Goal: Information Seeking & Learning: Learn about a topic

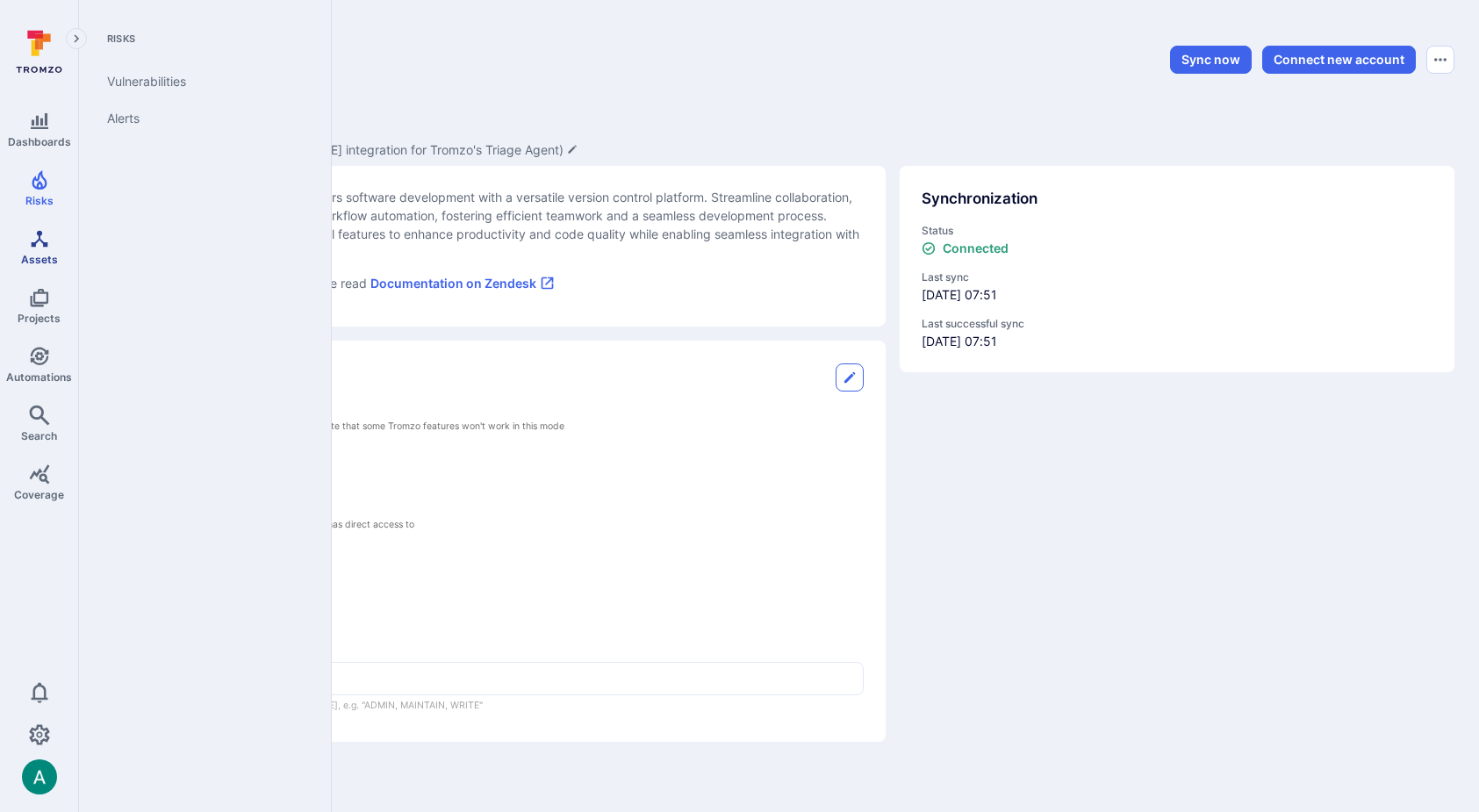
click at [42, 245] on icon "Assets" at bounding box center [39, 238] width 21 height 21
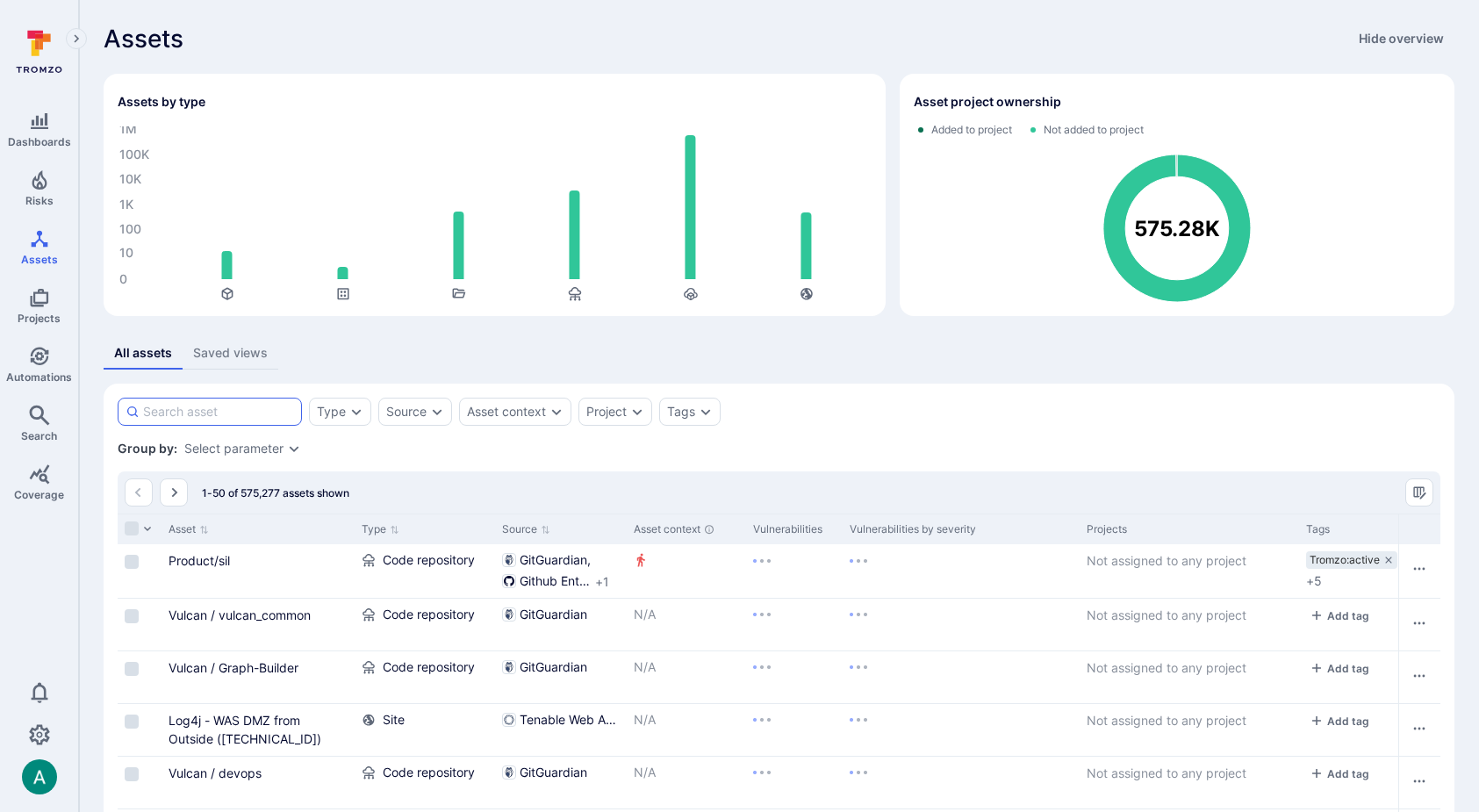
click at [258, 413] on input at bounding box center [219, 411] width 151 height 18
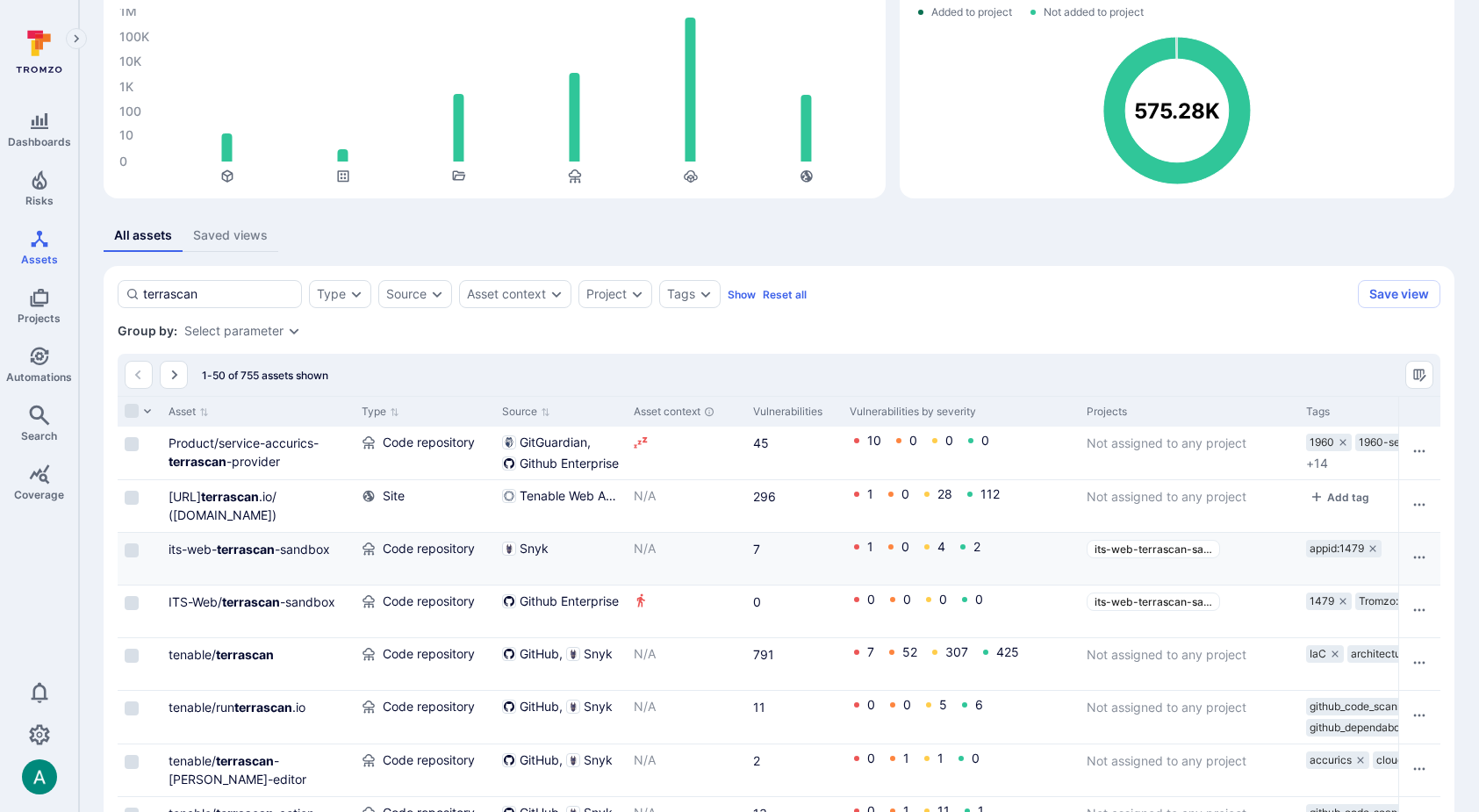
scroll to position [118, 0]
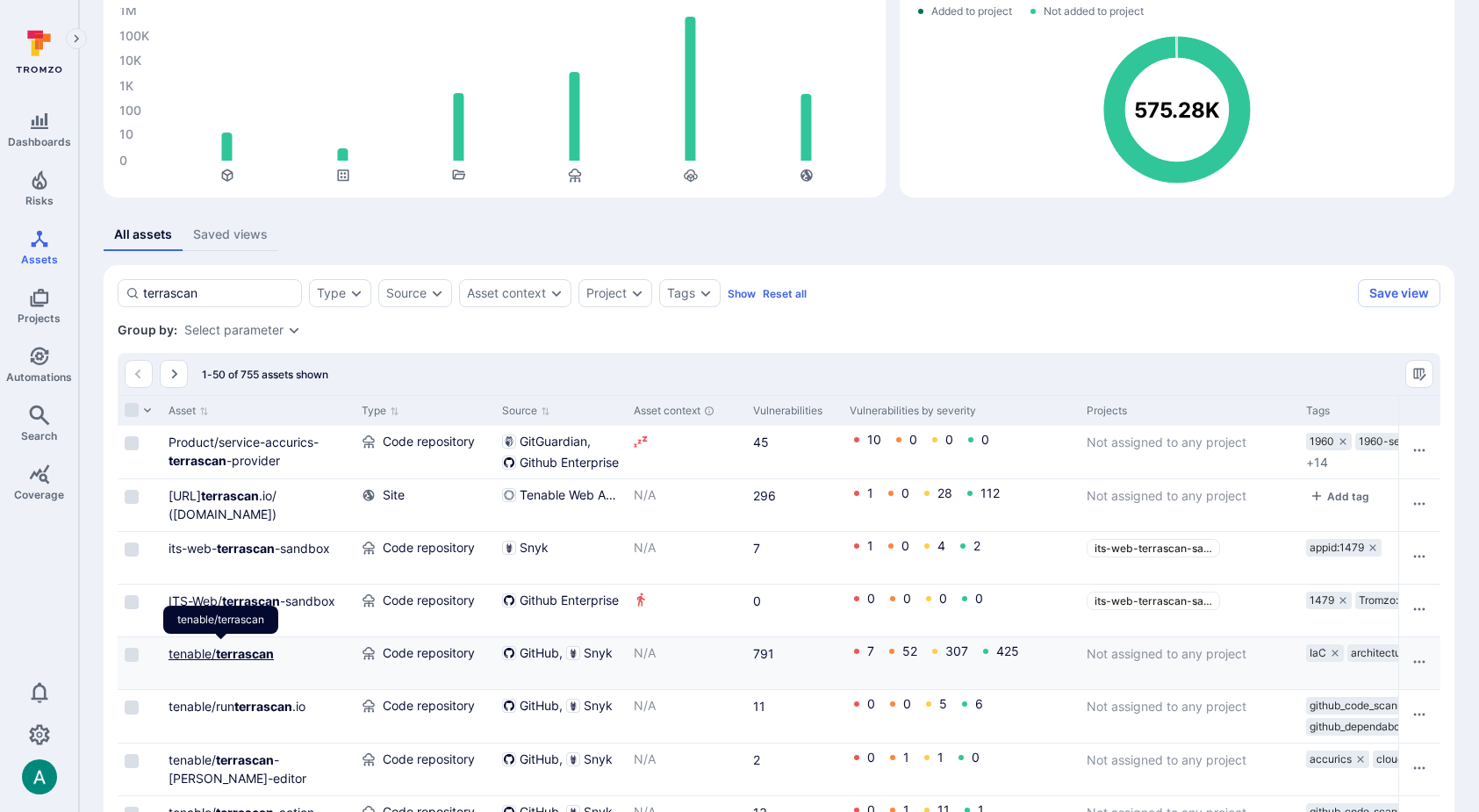
type input "terrascan"
click at [233, 659] on b "terrascan" at bounding box center [245, 654] width 58 height 15
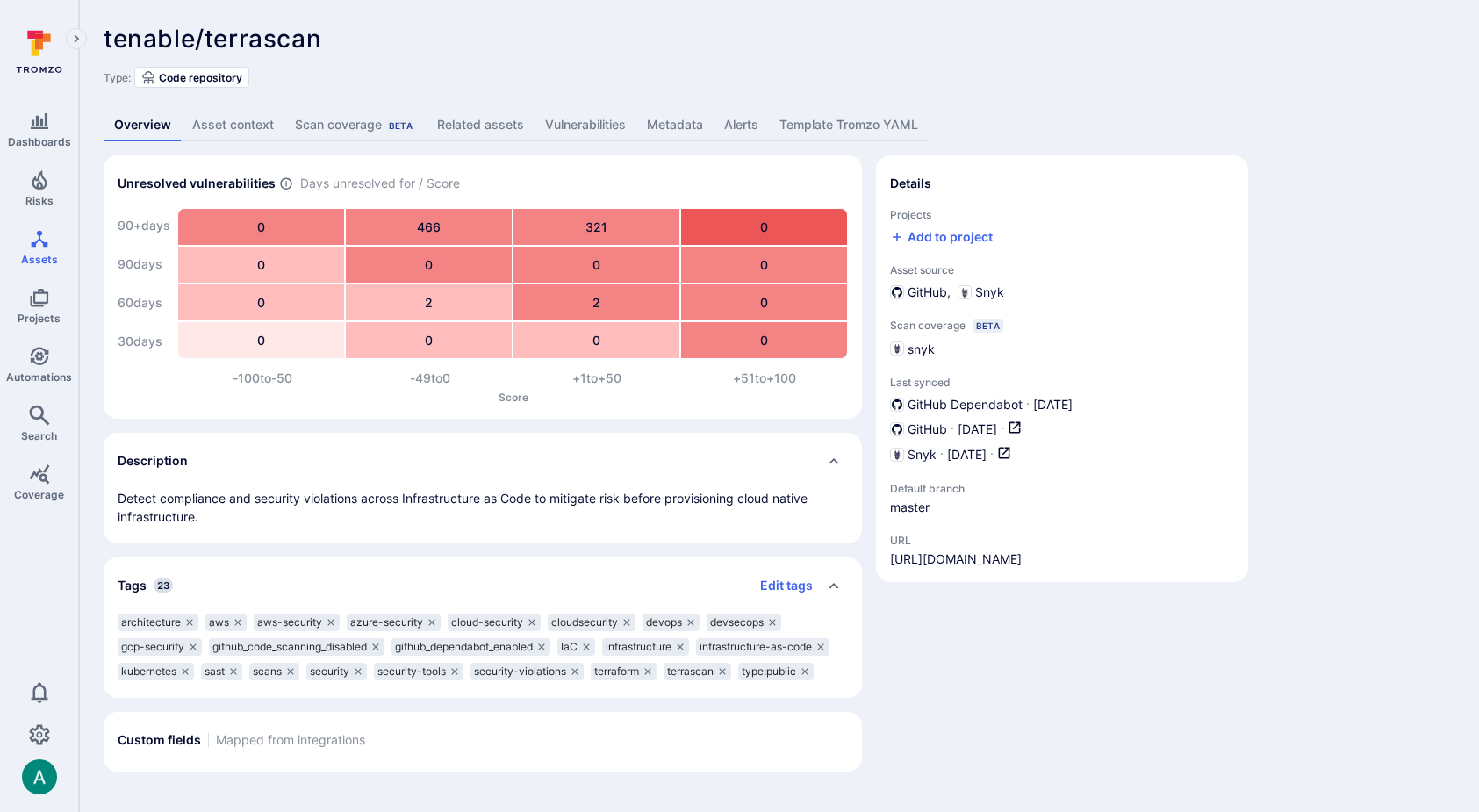
click at [595, 120] on link "Vulnerabilities" at bounding box center [585, 125] width 101 height 33
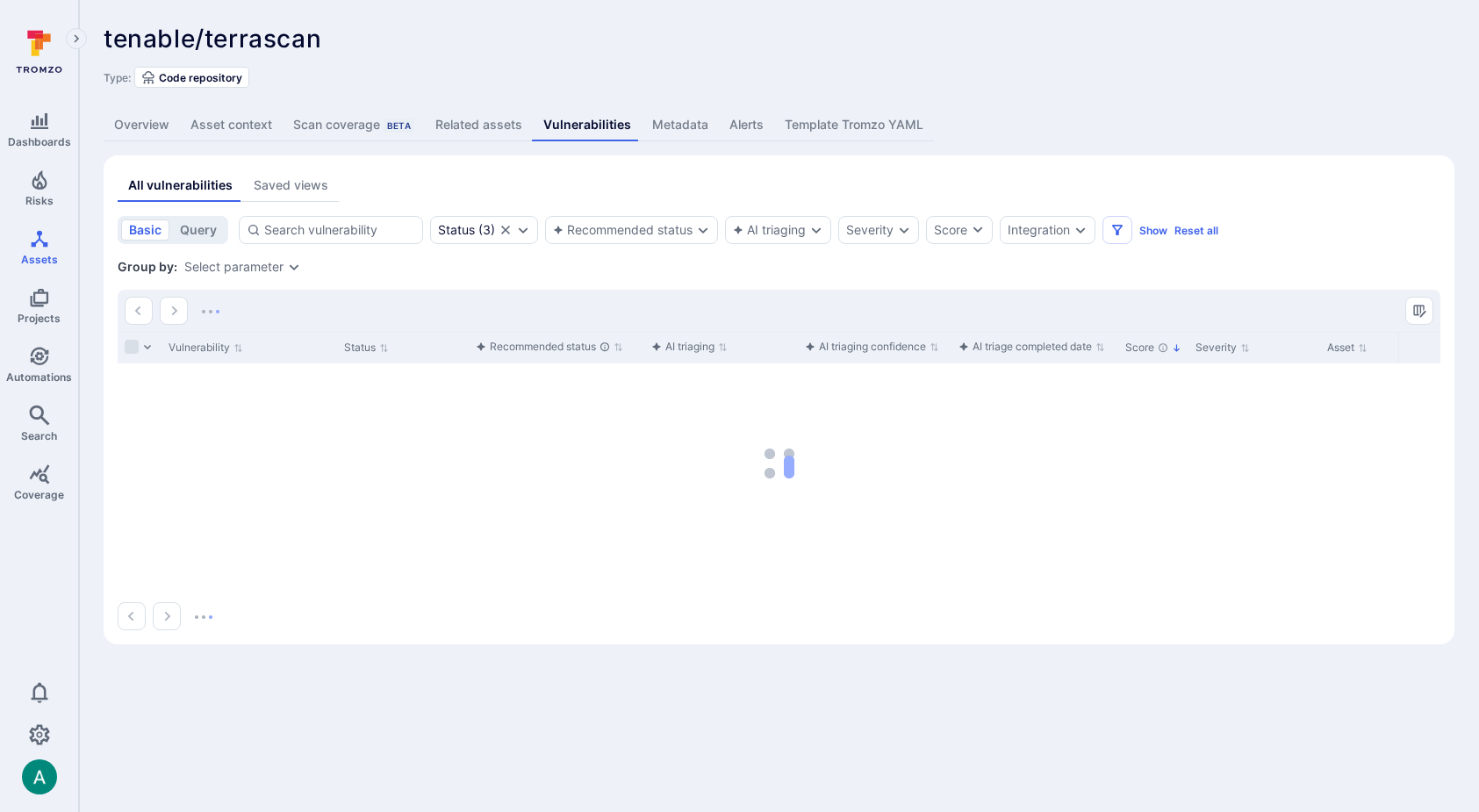
click at [259, 263] on div "Select parameter" at bounding box center [233, 266] width 100 height 14
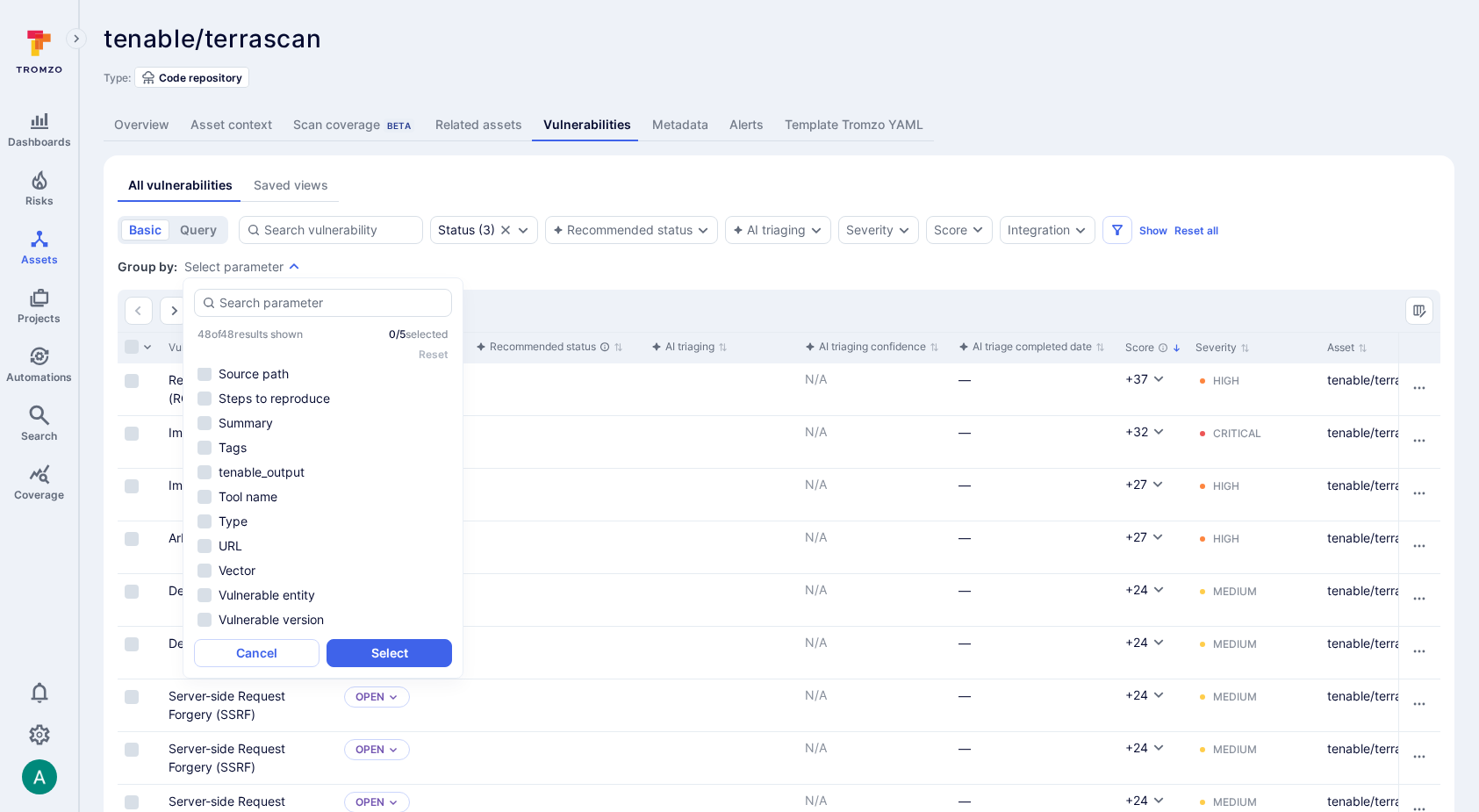
scroll to position [888, 0]
click at [255, 494] on li "Tool name" at bounding box center [323, 496] width 258 height 21
click at [372, 647] on button "Select" at bounding box center [389, 653] width 126 height 28
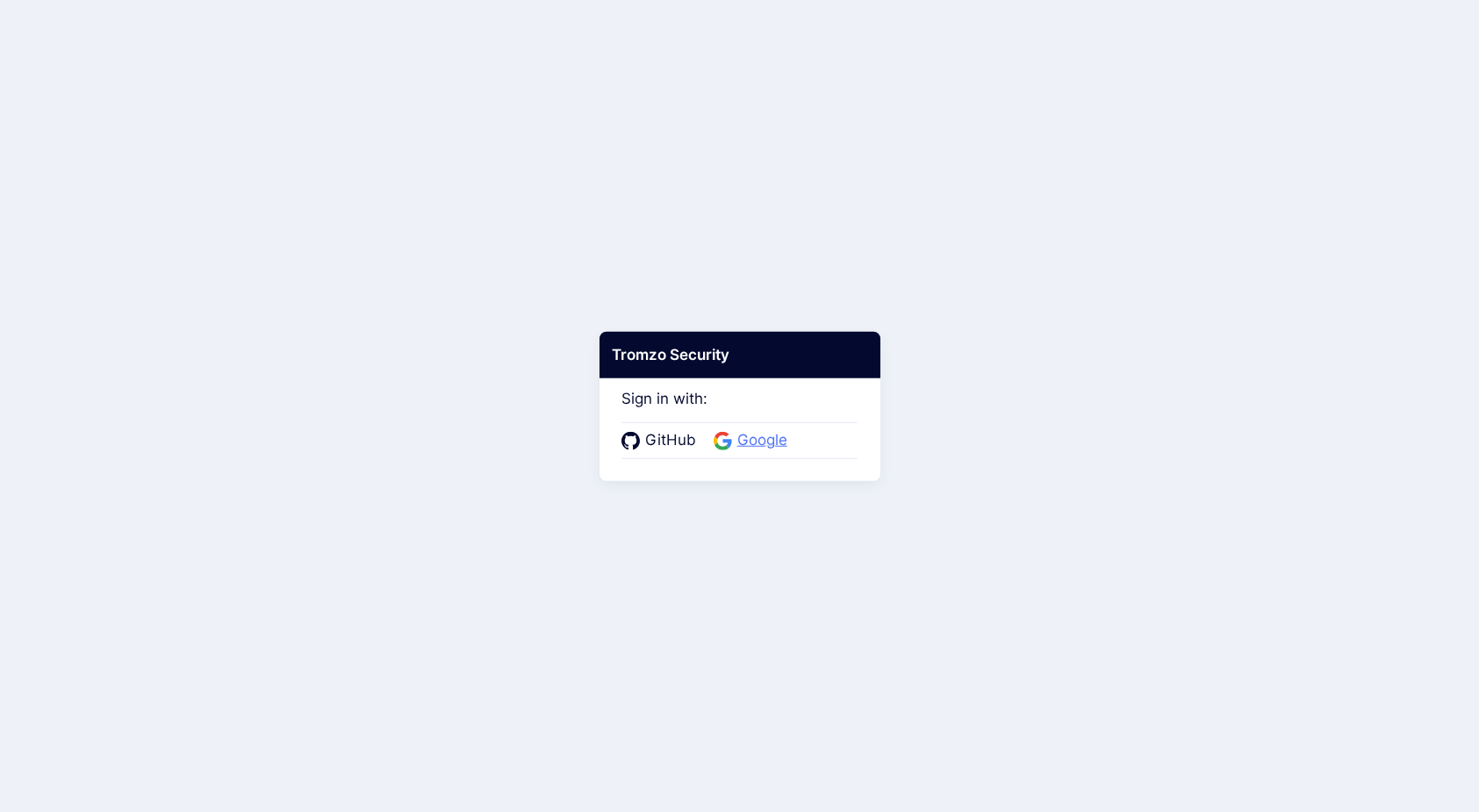
click at [761, 437] on span "Google" at bounding box center [762, 441] width 60 height 23
